Goal: Information Seeking & Learning: Learn about a topic

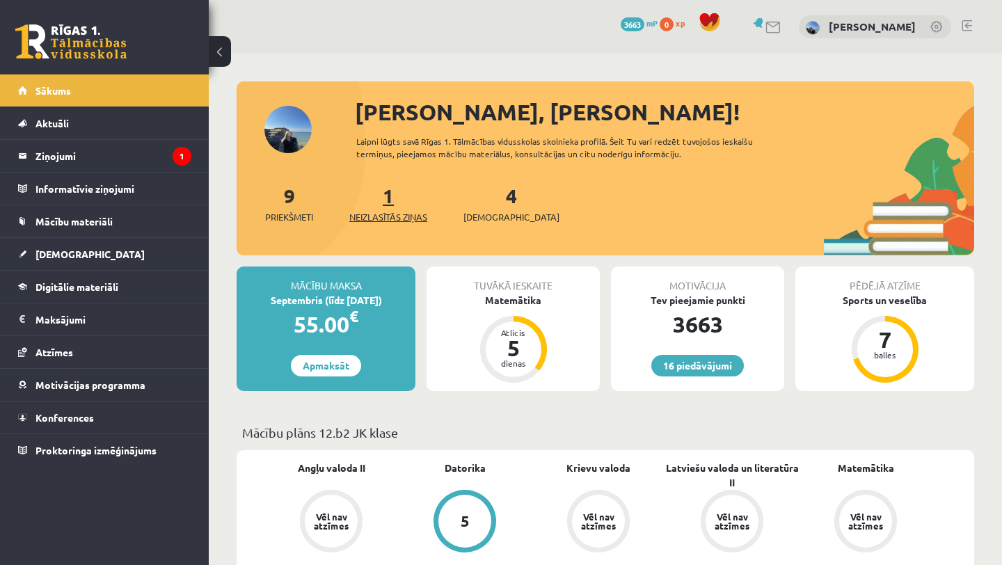
click at [386, 215] on span "Neizlasītās ziņas" at bounding box center [388, 217] width 78 height 14
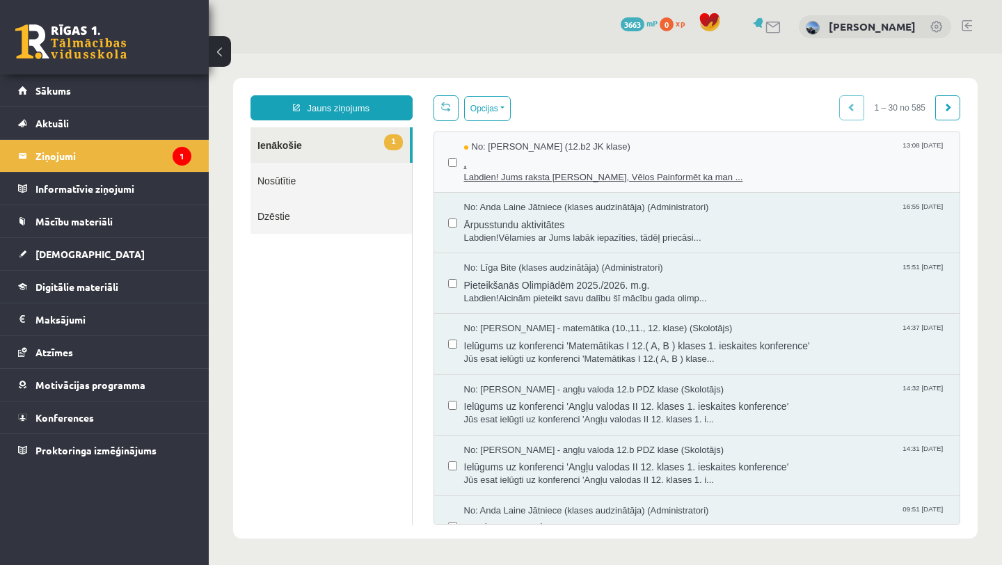
click at [533, 168] on span "." at bounding box center [705, 162] width 482 height 17
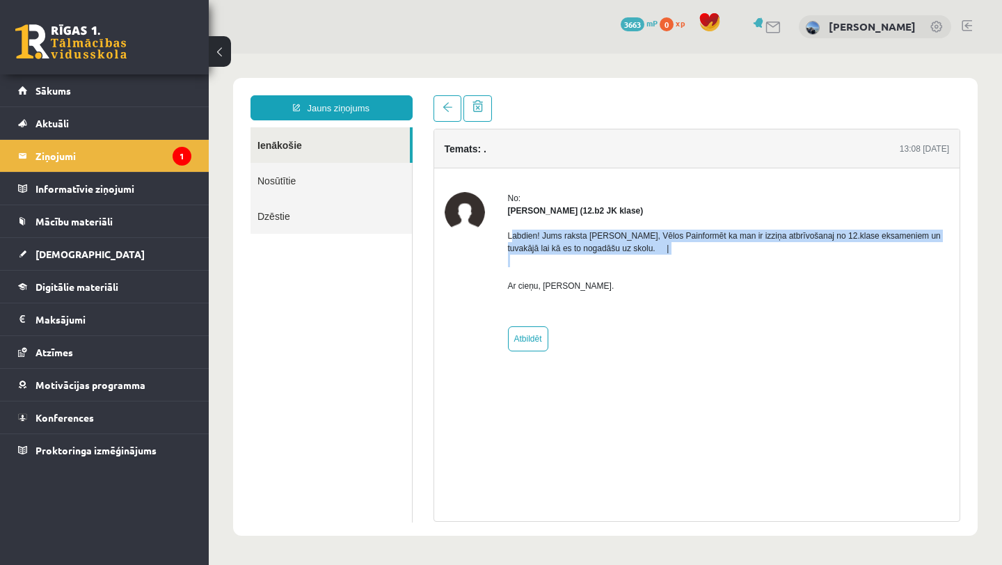
drag, startPoint x: 510, startPoint y: 232, endPoint x: 707, endPoint y: 272, distance: 201.1
click at [707, 272] on p "Labdien! Jums raksta Leons Laikovskis, Vēlos Painformēt ka man ir izziņa atbrīv…" at bounding box center [729, 261] width 442 height 63
copy p "Labdien! Jums raksta Leons Laikovskis, Vēlos Painformēt ka man ir izziņa atbrīv…"
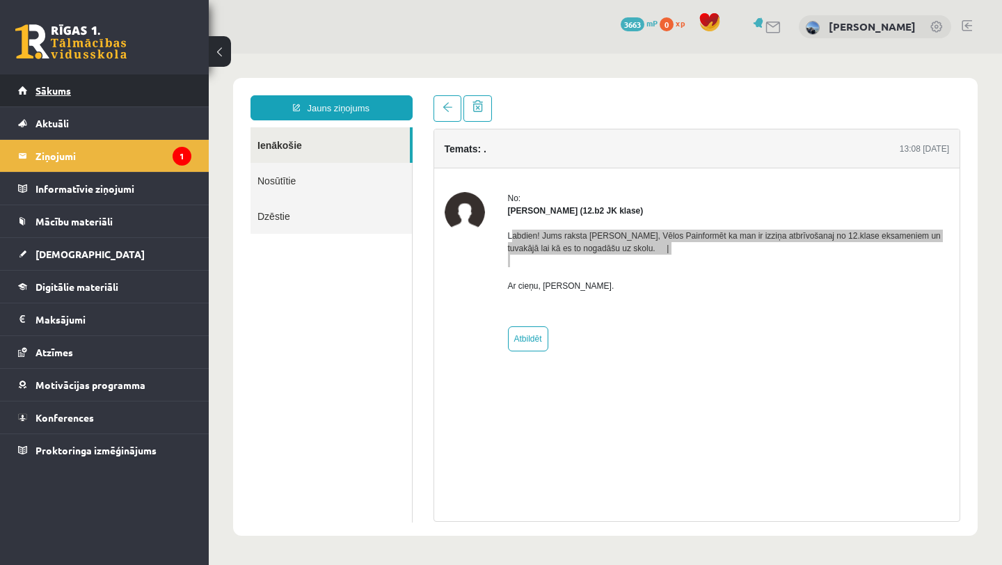
click at [88, 86] on link "Sākums" at bounding box center [104, 90] width 173 height 32
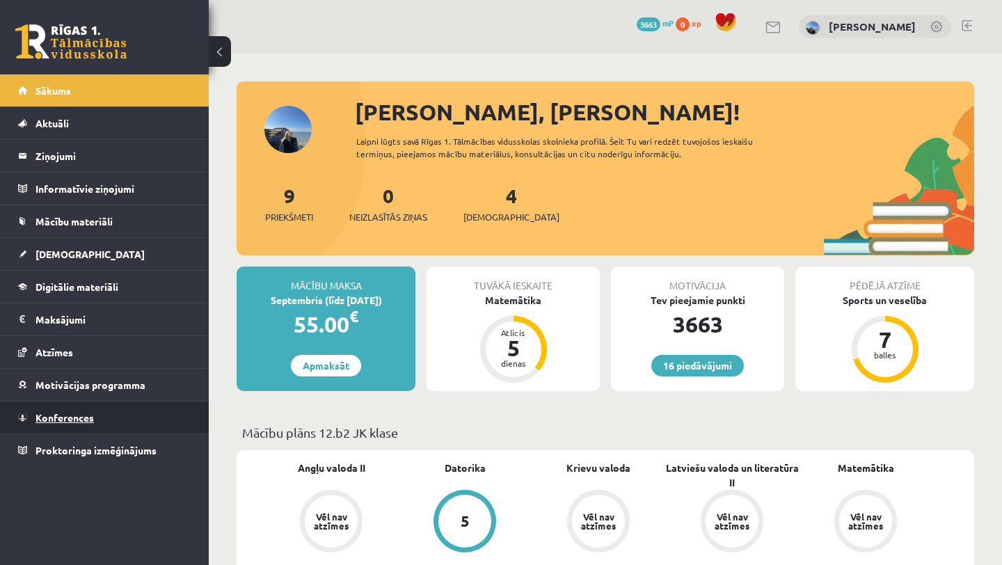
click at [72, 424] on link "Konferences" at bounding box center [104, 418] width 173 height 32
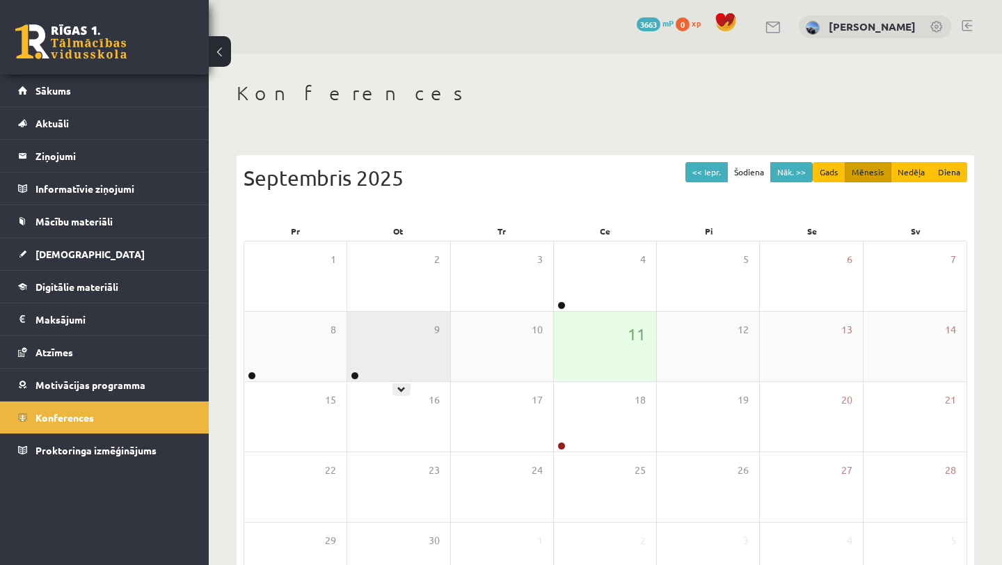
click at [404, 388] on icon at bounding box center [402, 390] width 8 height 8
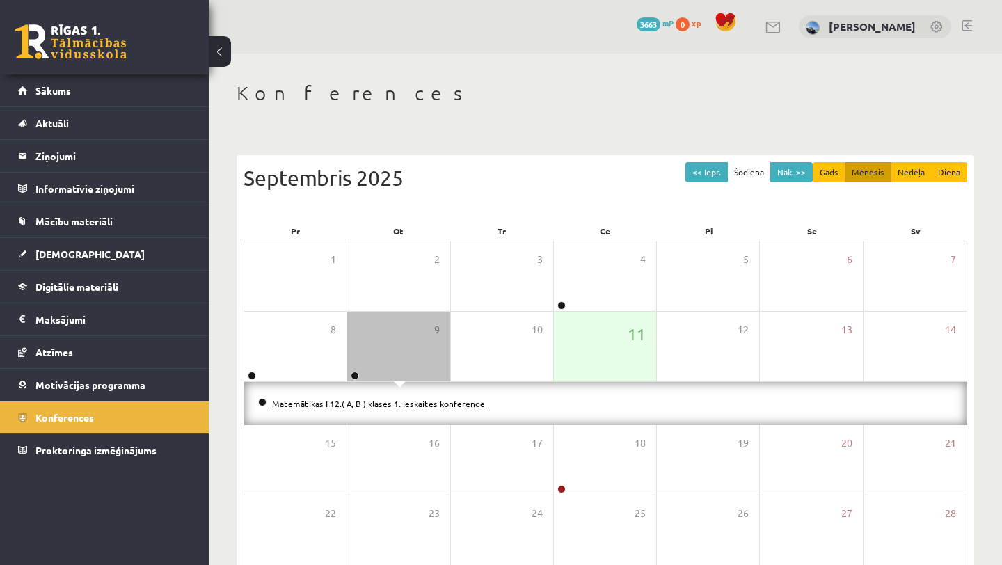
click at [395, 404] on link "Matemātikas I 12.( A, B ) klases 1. ieskaites konference" at bounding box center [378, 403] width 213 height 11
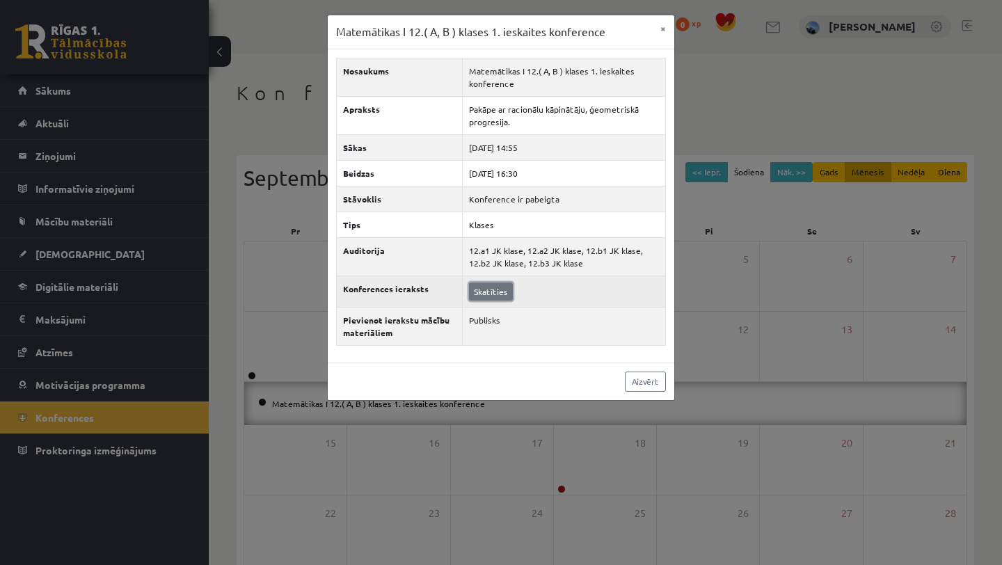
click at [489, 292] on link "Skatīties" at bounding box center [491, 292] width 44 height 18
